Goal: Check status

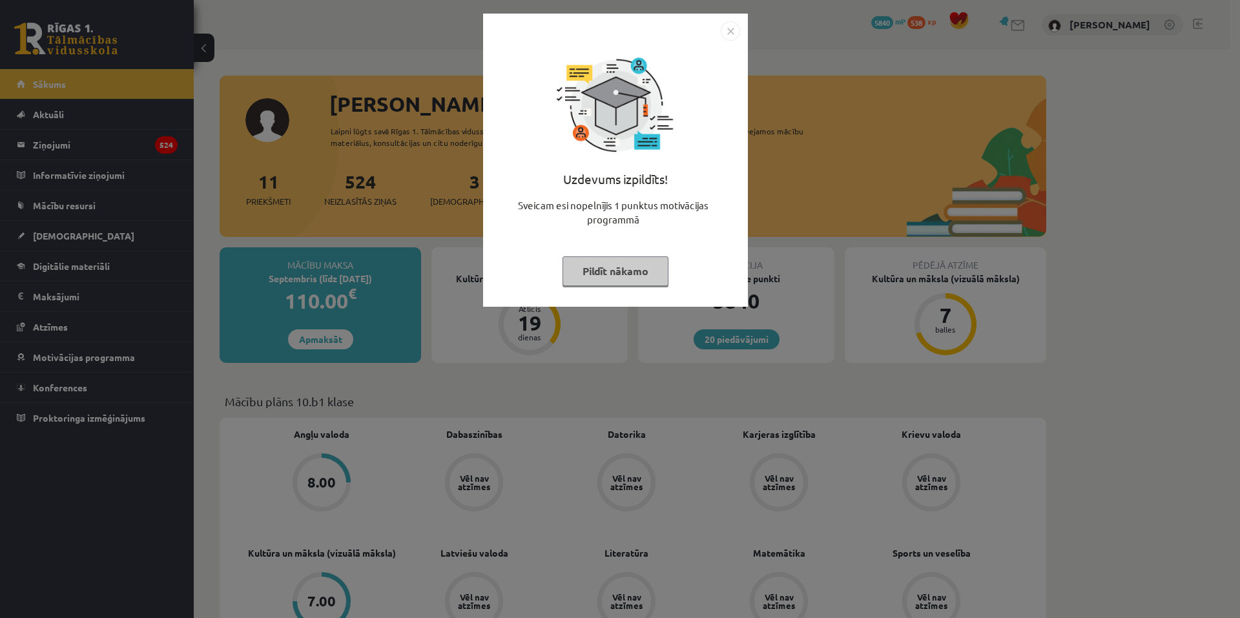
click at [726, 34] on img "Close" at bounding box center [730, 30] width 19 height 19
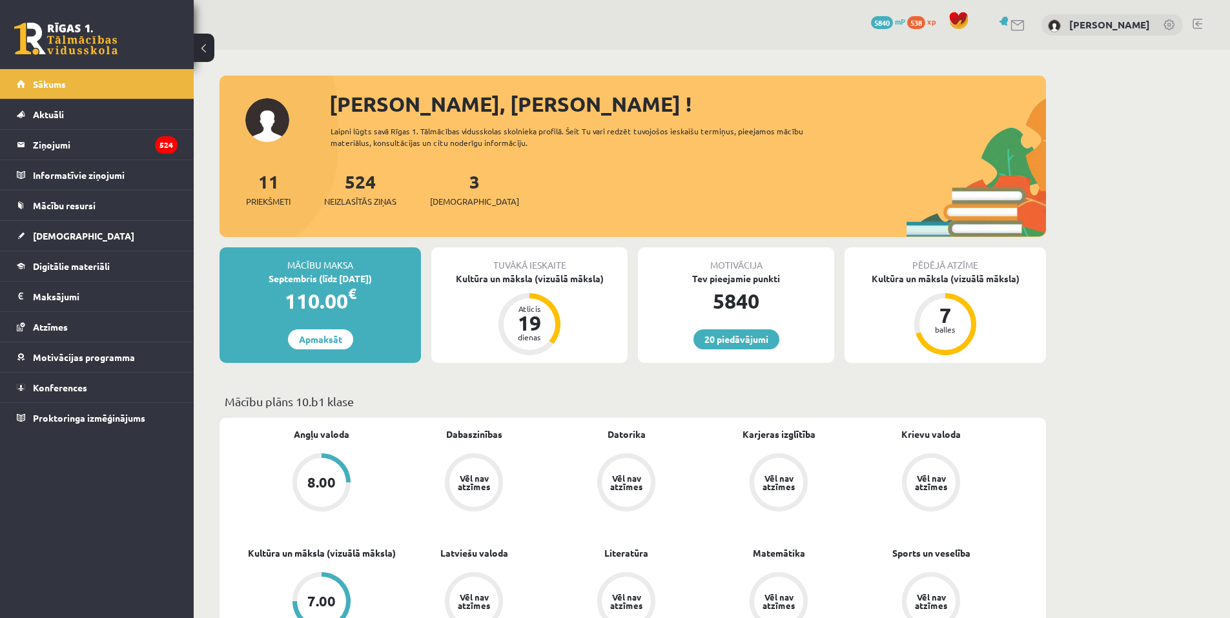
click at [321, 476] on div "8.00" at bounding box center [321, 482] width 28 height 14
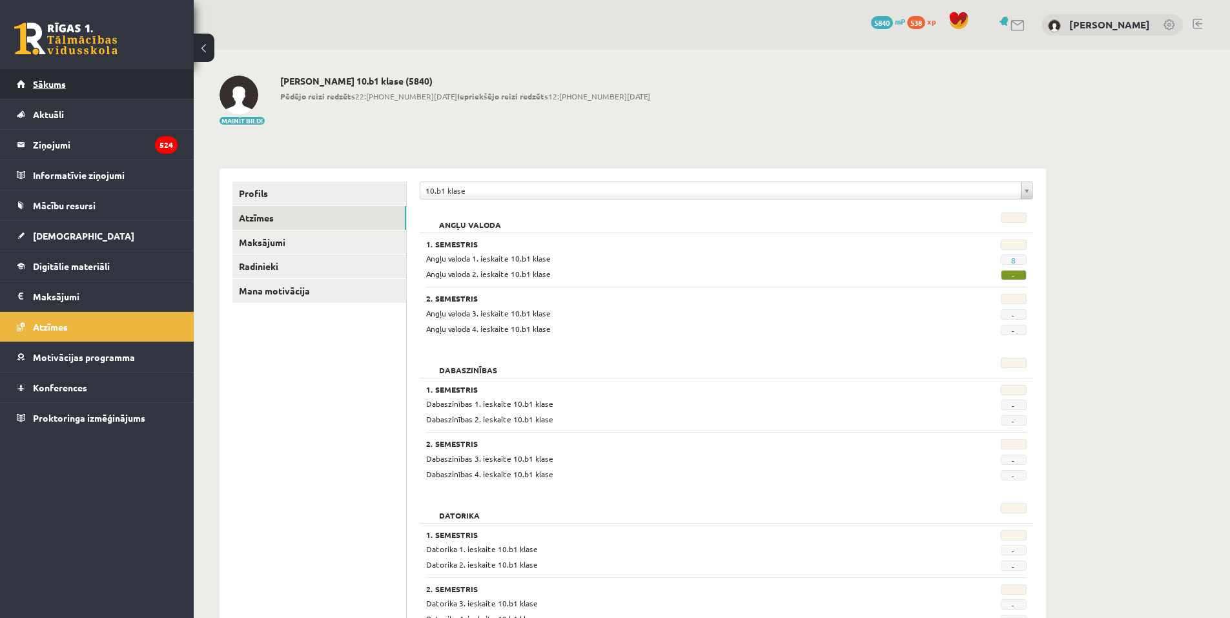
click at [79, 90] on link "Sākums" at bounding box center [97, 84] width 161 height 30
